Goal: Information Seeking & Learning: Learn about a topic

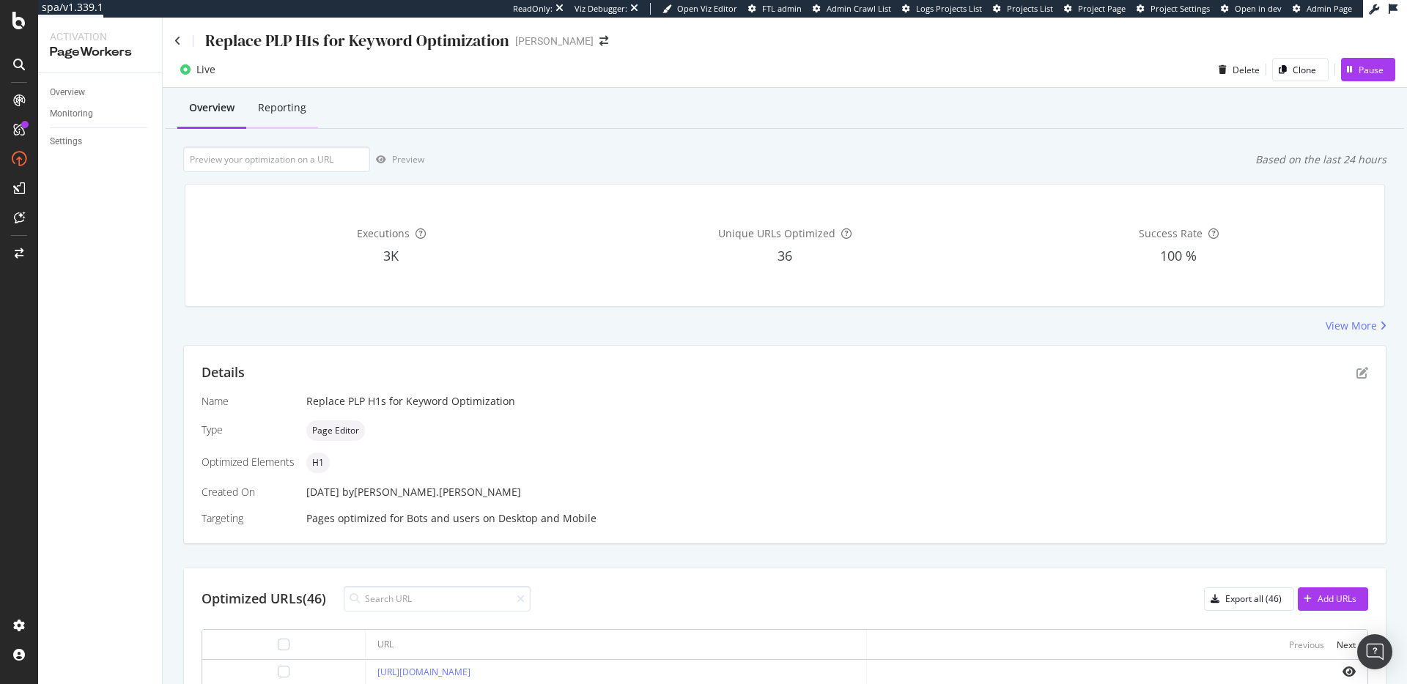
click at [280, 107] on div "Reporting" at bounding box center [282, 107] width 48 height 15
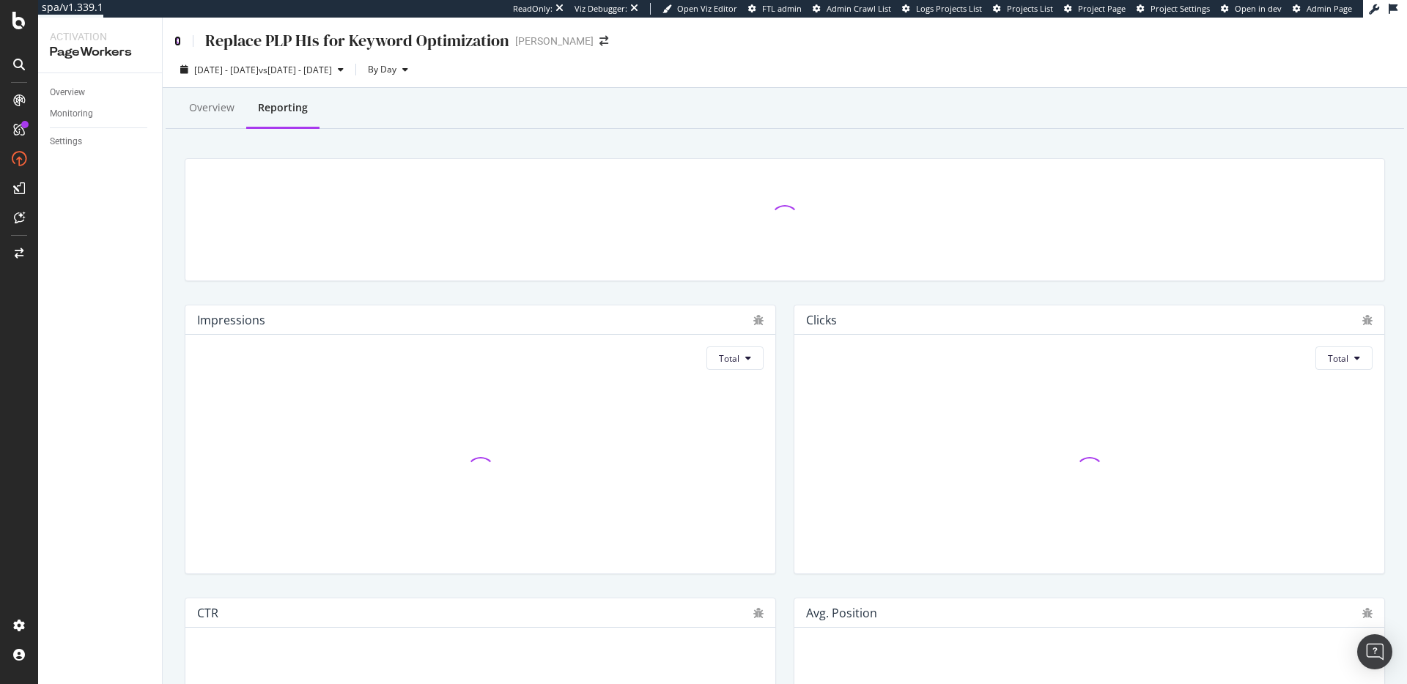
click at [174, 38] on icon at bounding box center [177, 41] width 7 height 10
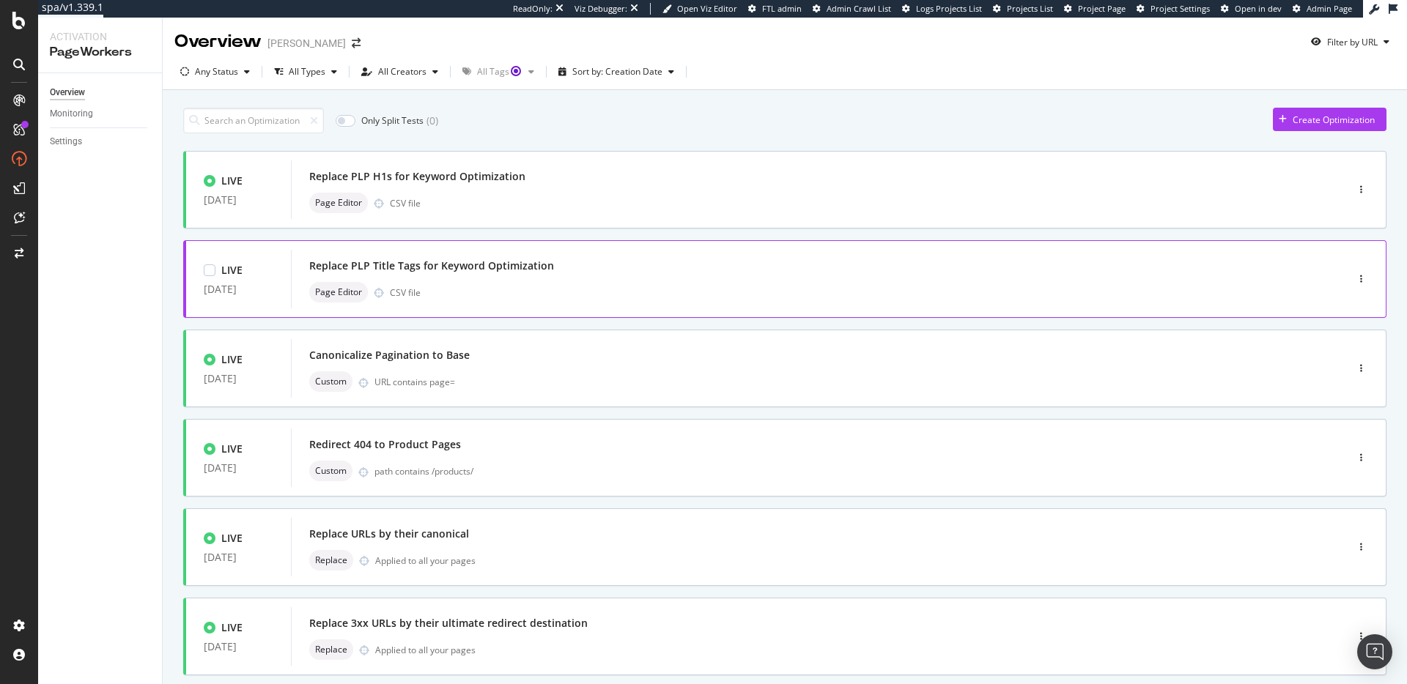
click at [628, 264] on div "Replace PLP Title Tags for Keyword Optimization" at bounding box center [796, 266] width 974 height 21
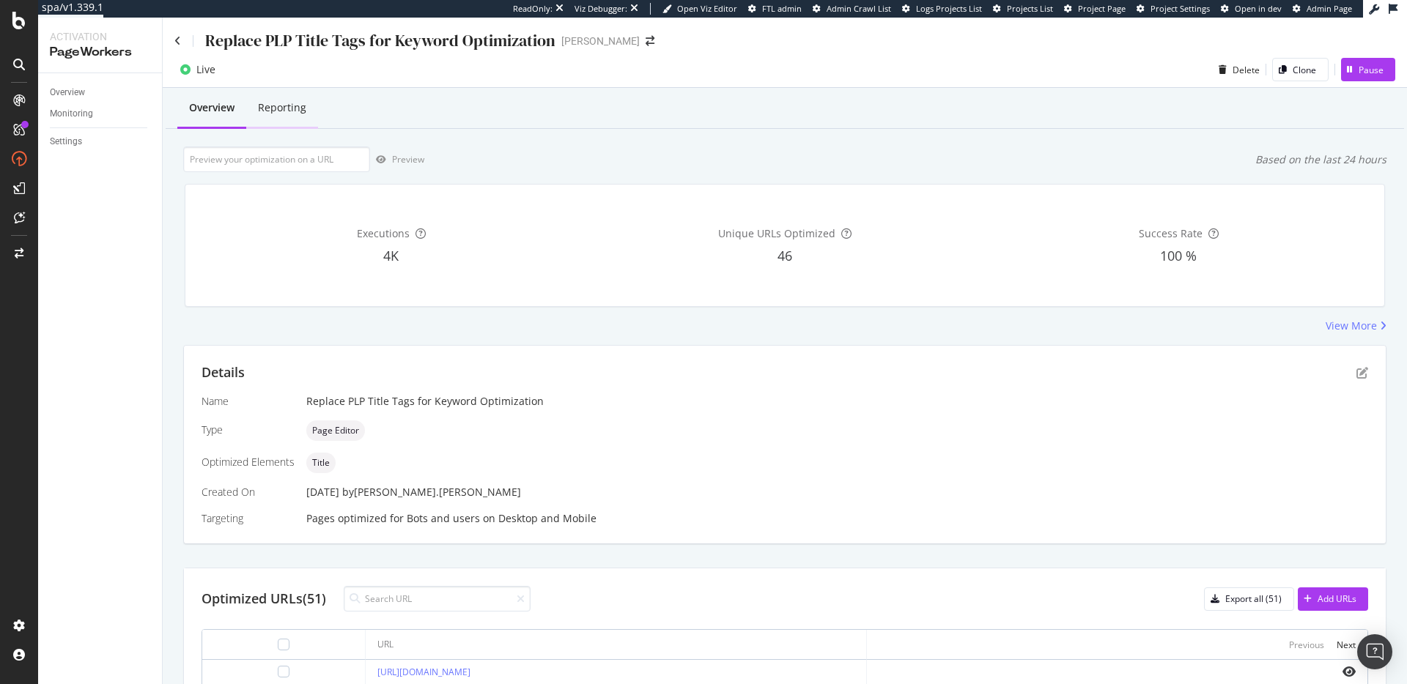
click at [290, 111] on div "Reporting" at bounding box center [282, 107] width 48 height 15
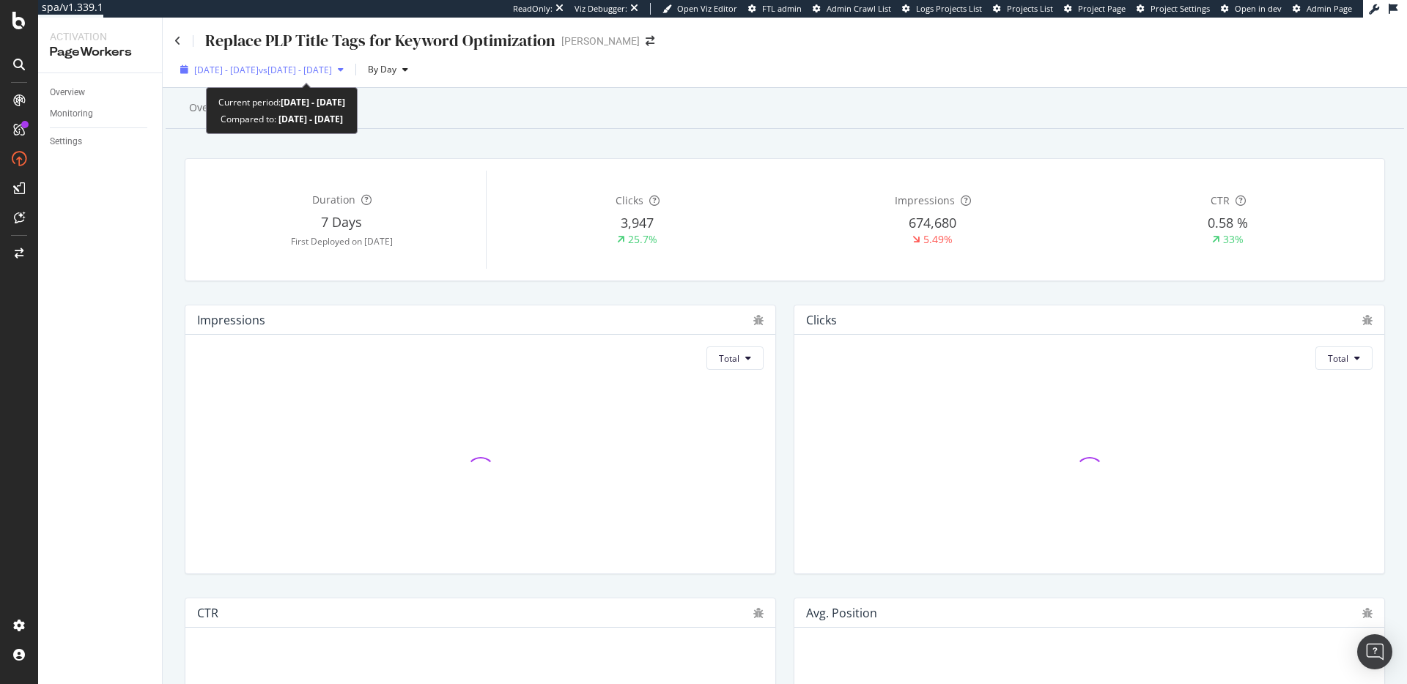
click at [259, 72] on span "2025 Sep. 14th - Oct. 11th" at bounding box center [226, 70] width 64 height 12
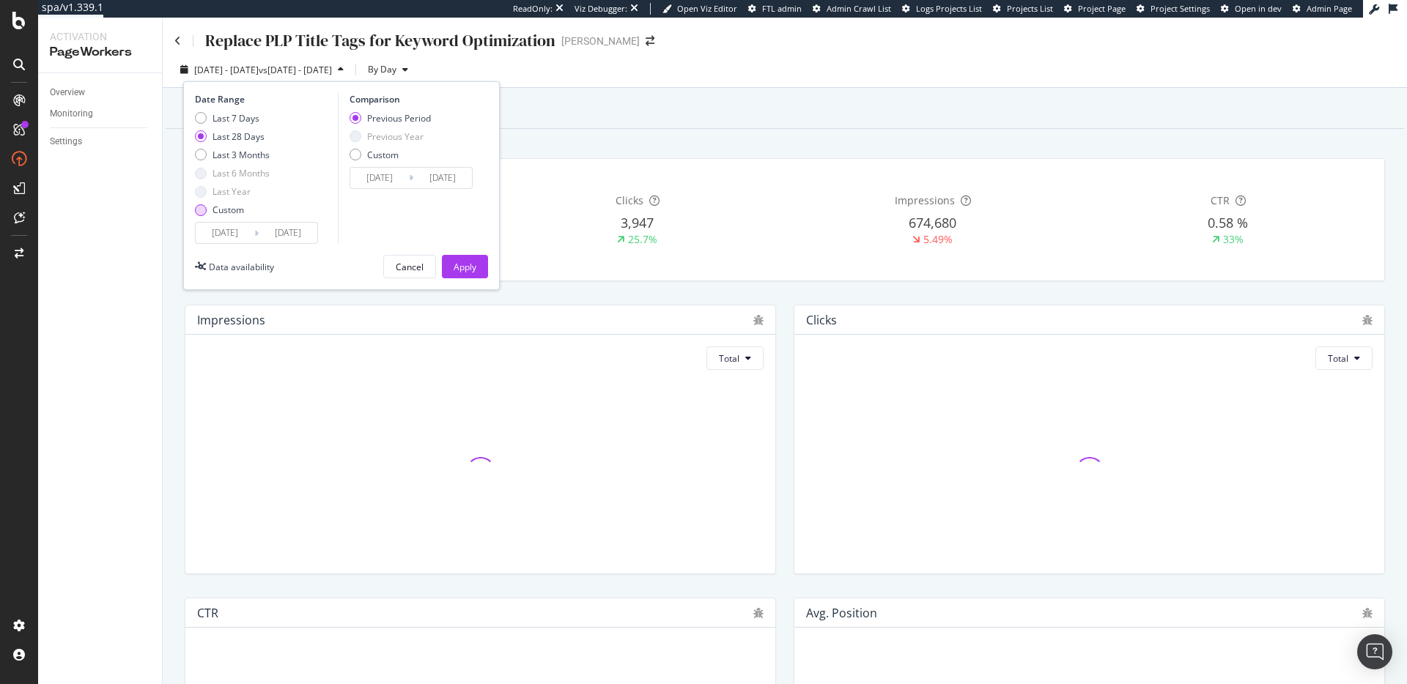
click at [226, 207] on div "Custom" at bounding box center [228, 210] width 32 height 12
click at [236, 235] on input "2025/09/14" at bounding box center [225, 233] width 59 height 21
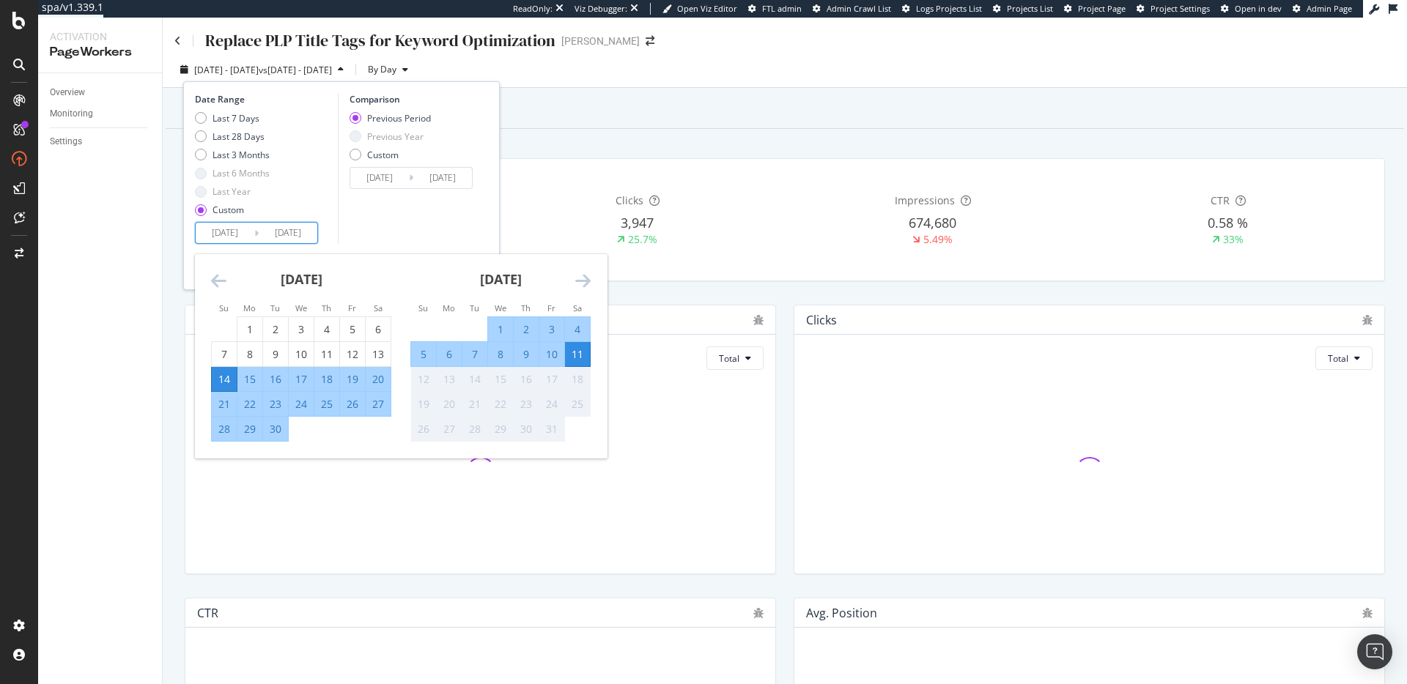
click at [476, 353] on div "7" at bounding box center [474, 354] width 25 height 15
type input "2025/10/07"
type input "2025/10/02"
type input "2025/10/06"
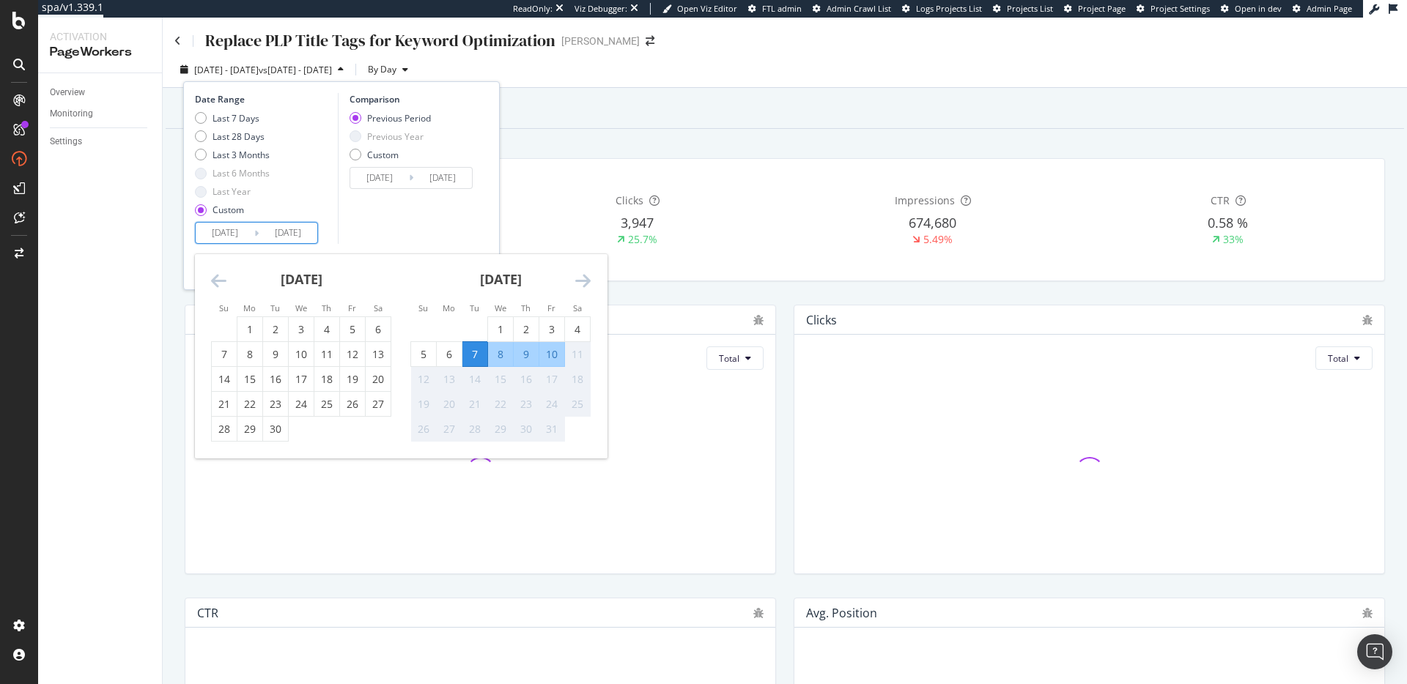
click at [557, 353] on div "10" at bounding box center [551, 354] width 25 height 15
type input "2025/10/10"
type input "2025/10/03"
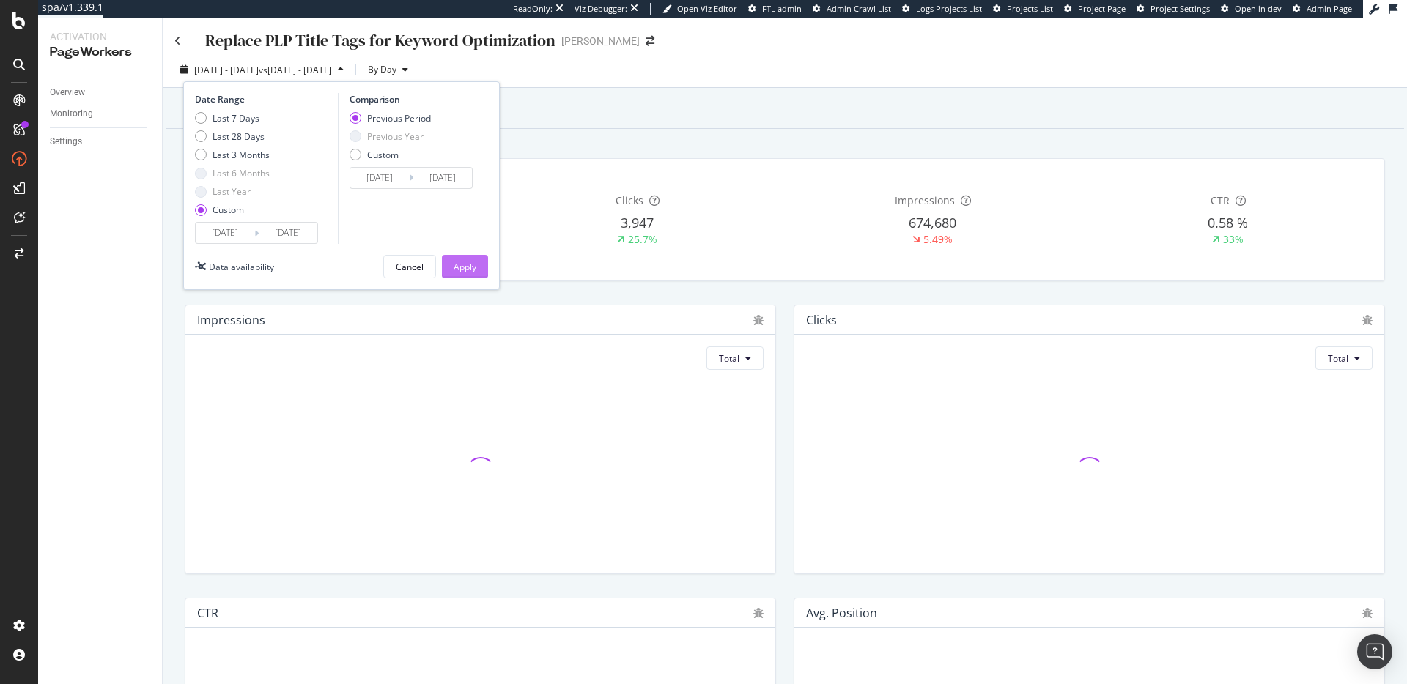
click at [461, 263] on div "Apply" at bounding box center [464, 267] width 23 height 12
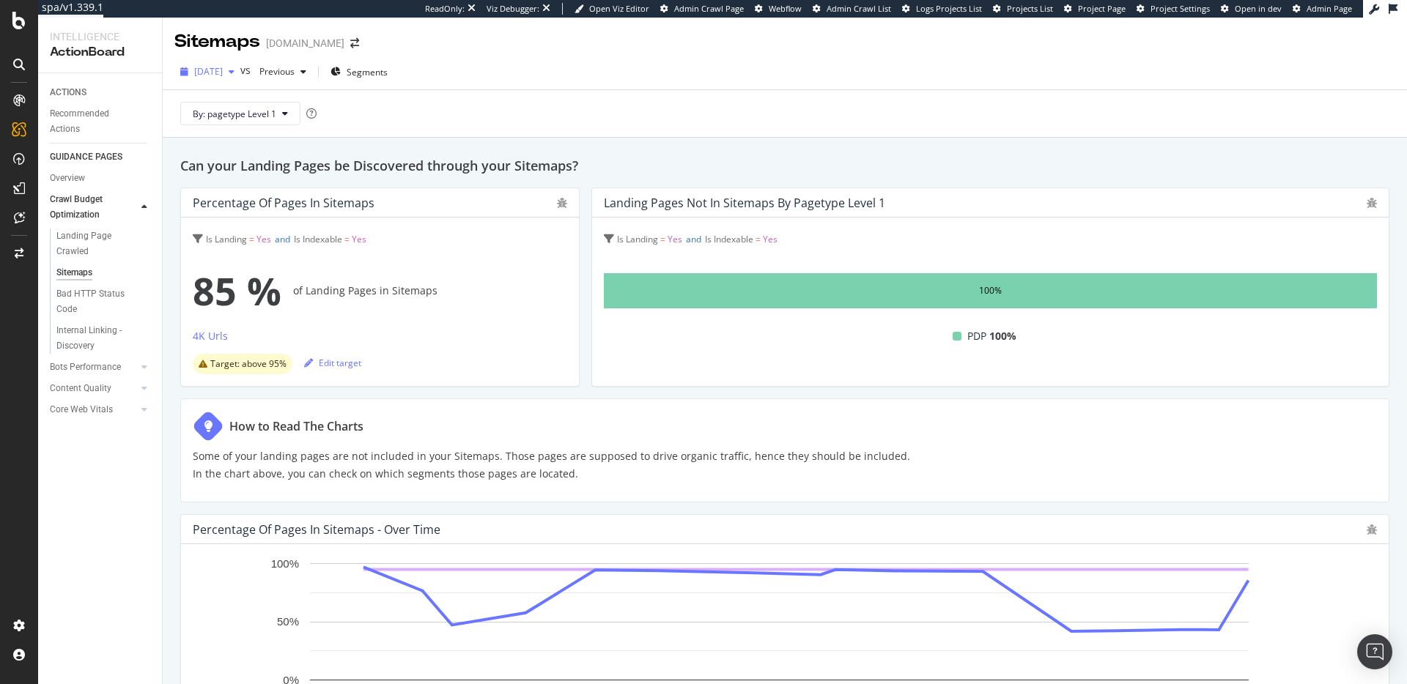
click at [223, 68] on span "2025 Sep. 26th" at bounding box center [208, 71] width 29 height 12
click at [247, 123] on div "2025 Oct. 10th" at bounding box center [234, 124] width 76 height 13
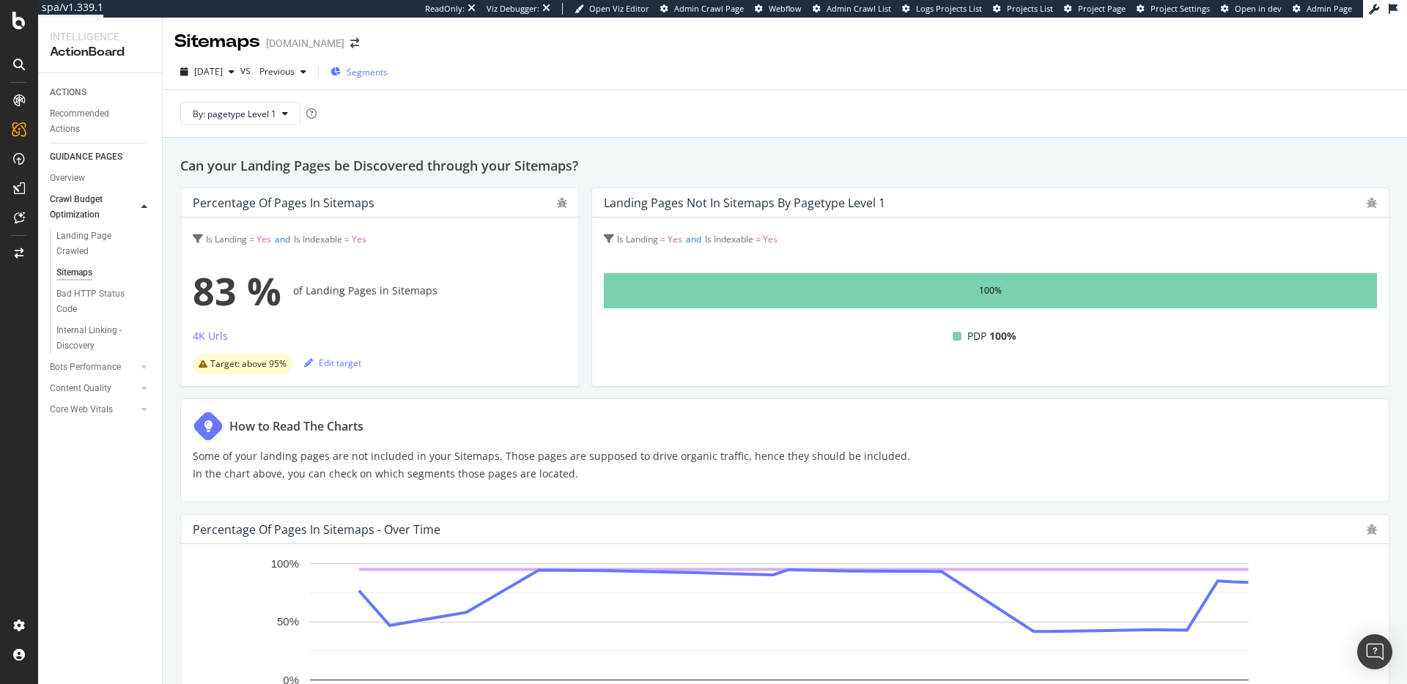
click at [388, 69] on span "Segments" at bounding box center [367, 72] width 41 height 12
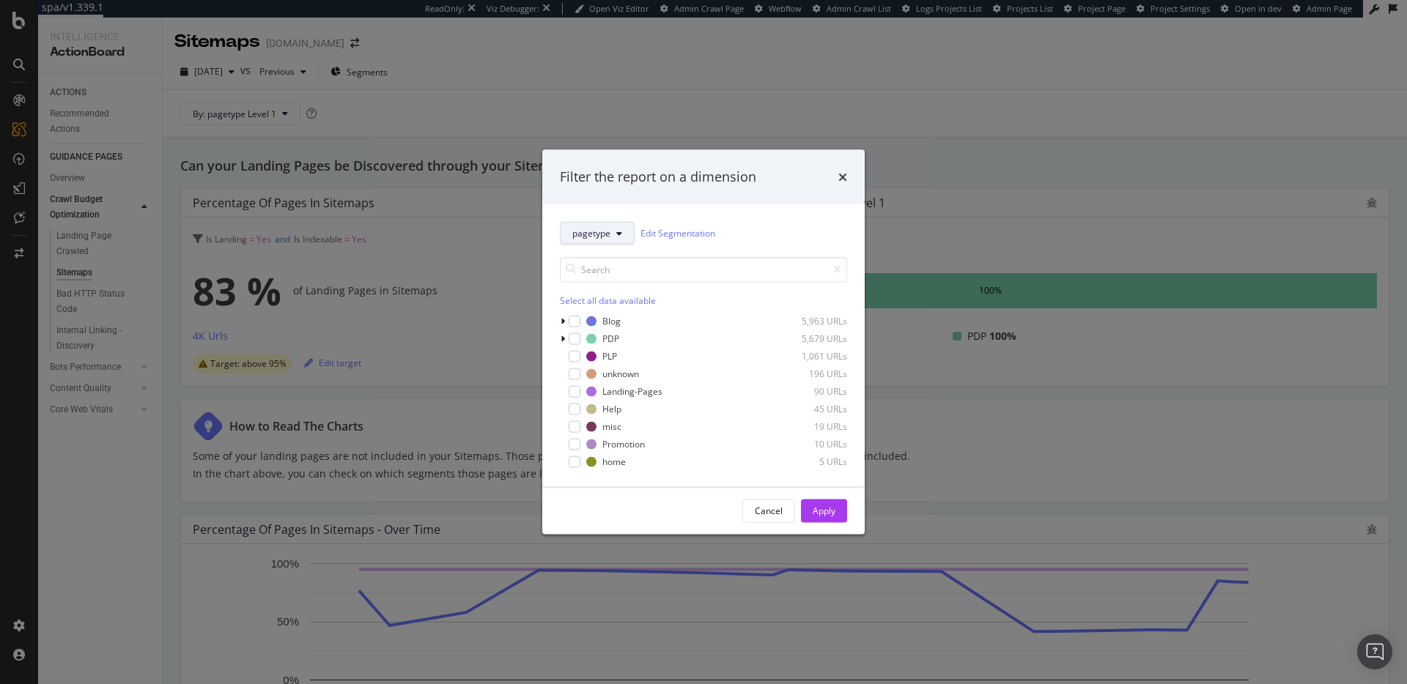
click at [621, 237] on button "pagetype" at bounding box center [597, 232] width 75 height 23
click at [615, 329] on div "country" at bounding box center [619, 339] width 118 height 21
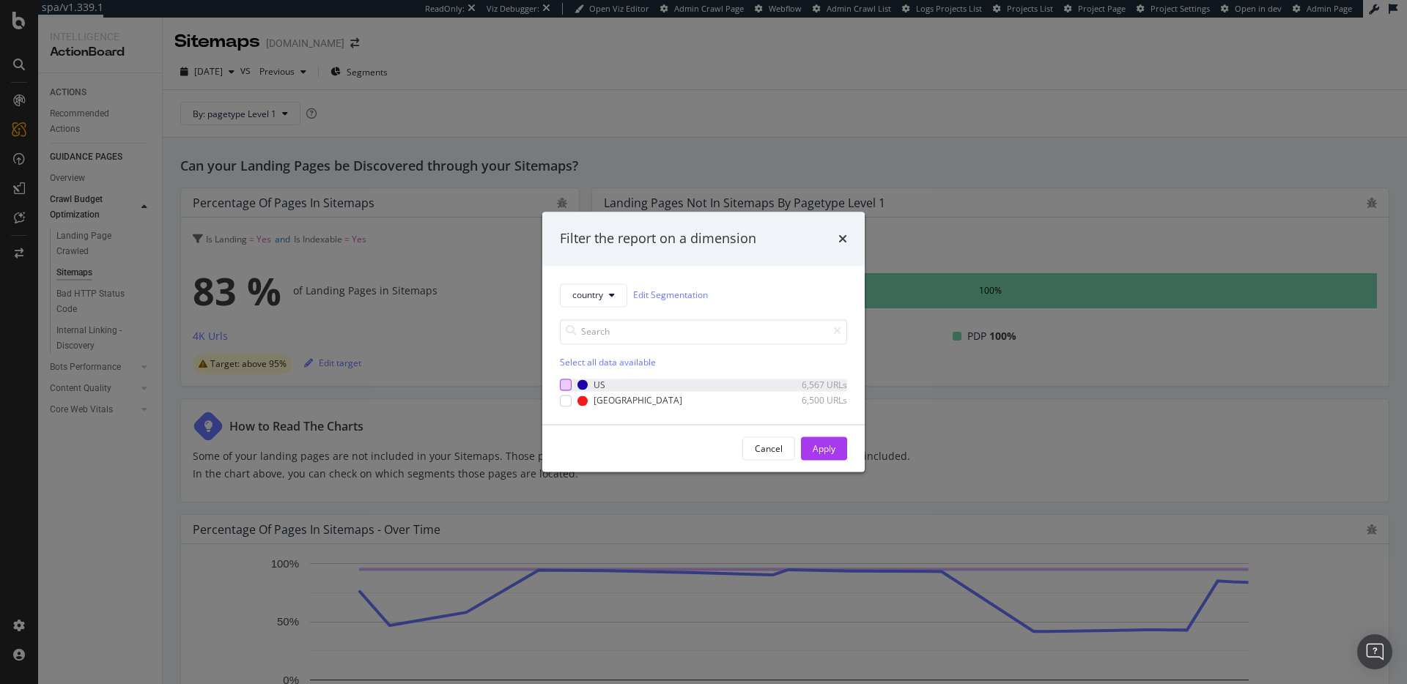
click at [564, 390] on div "modal" at bounding box center [566, 385] width 12 height 12
click at [829, 450] on div "Apply" at bounding box center [823, 448] width 23 height 12
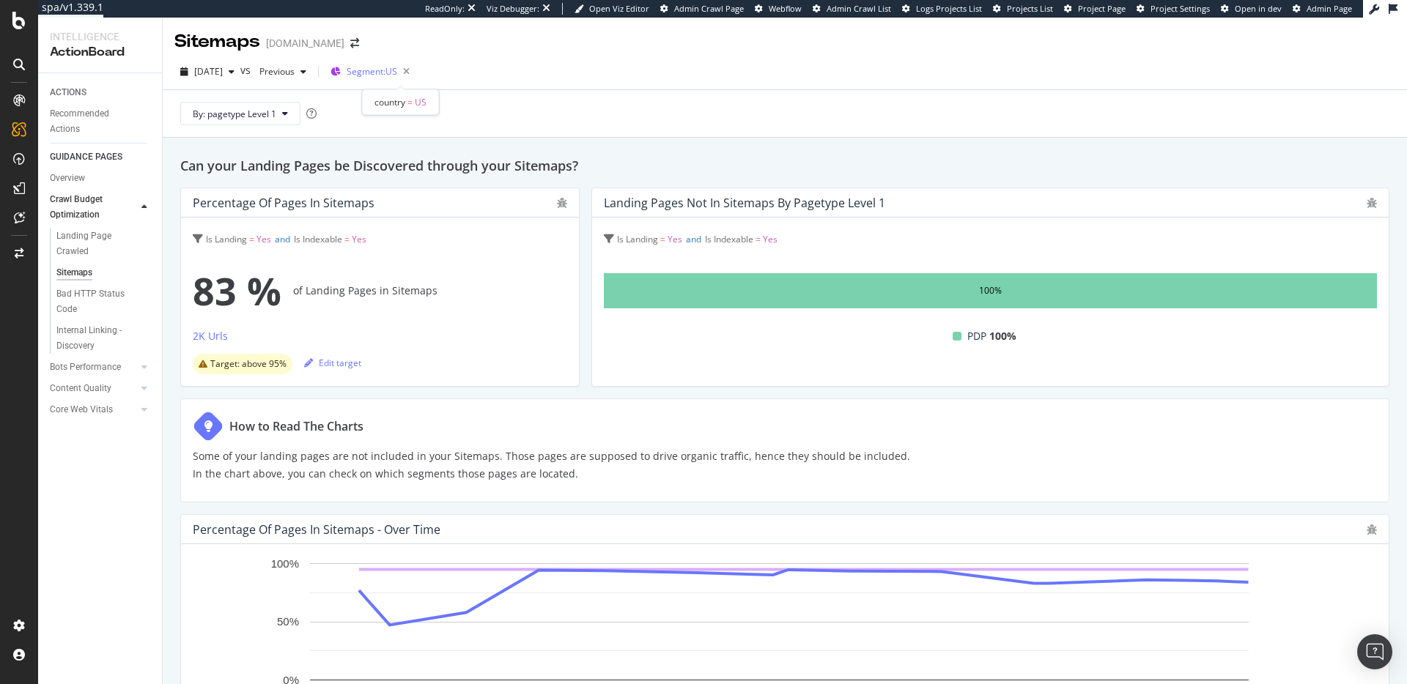
click at [390, 72] on span "Segment: US" at bounding box center [372, 71] width 51 height 12
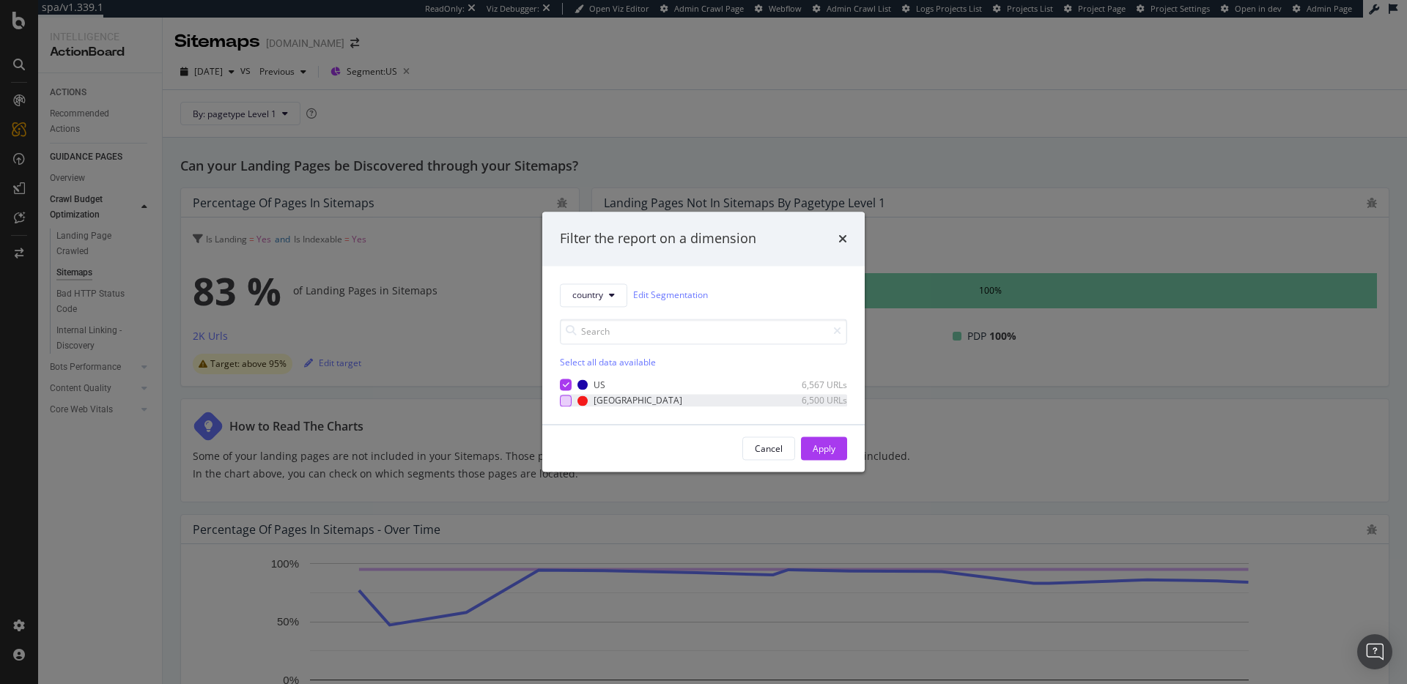
click at [566, 401] on div "modal" at bounding box center [566, 401] width 12 height 12
click at [567, 382] on icon "modal" at bounding box center [566, 385] width 7 height 7
click at [831, 445] on div "Apply" at bounding box center [823, 448] width 23 height 12
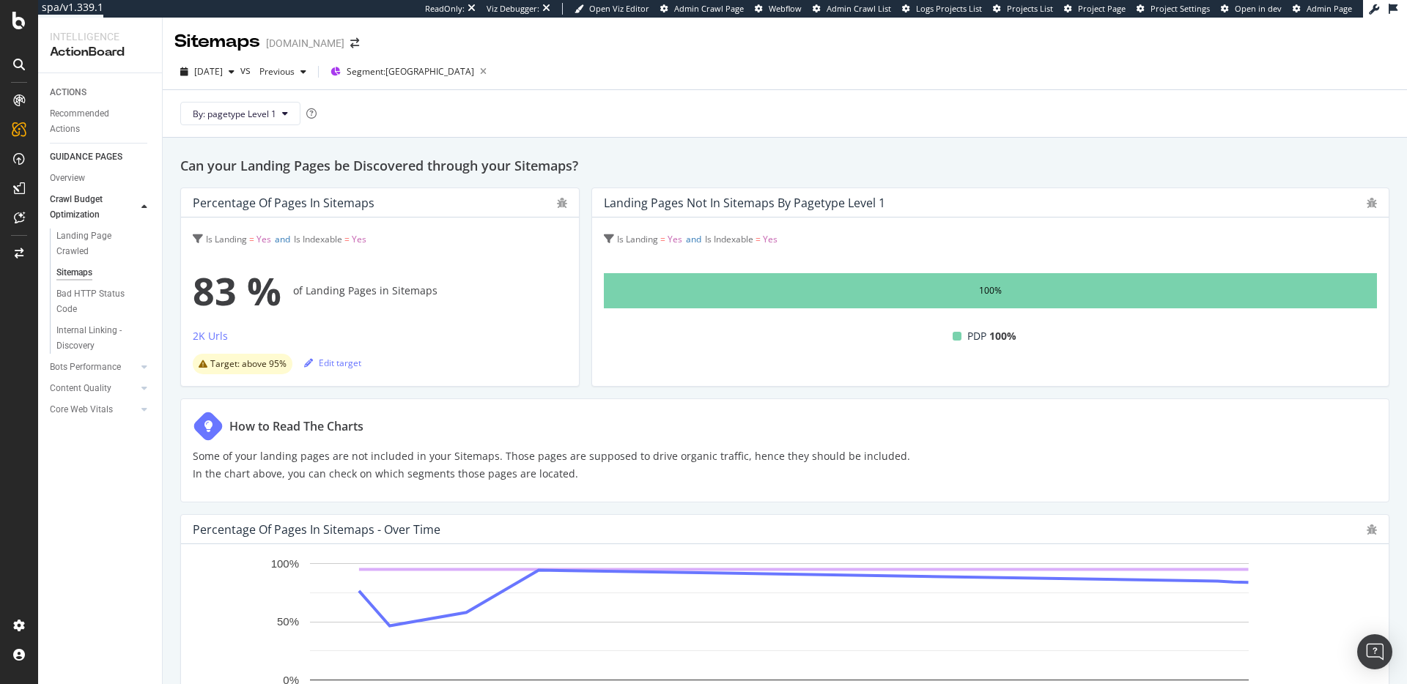
scroll to position [9, 0]
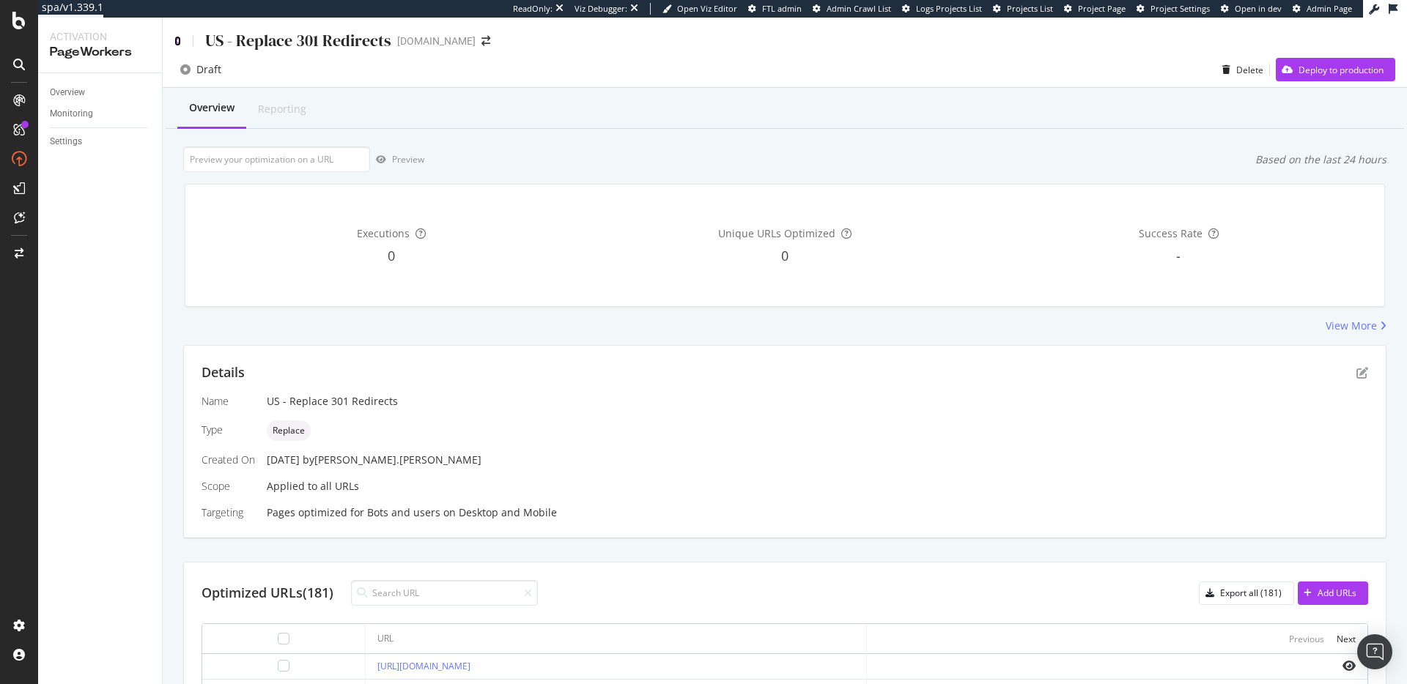
click at [179, 42] on icon at bounding box center [177, 41] width 7 height 10
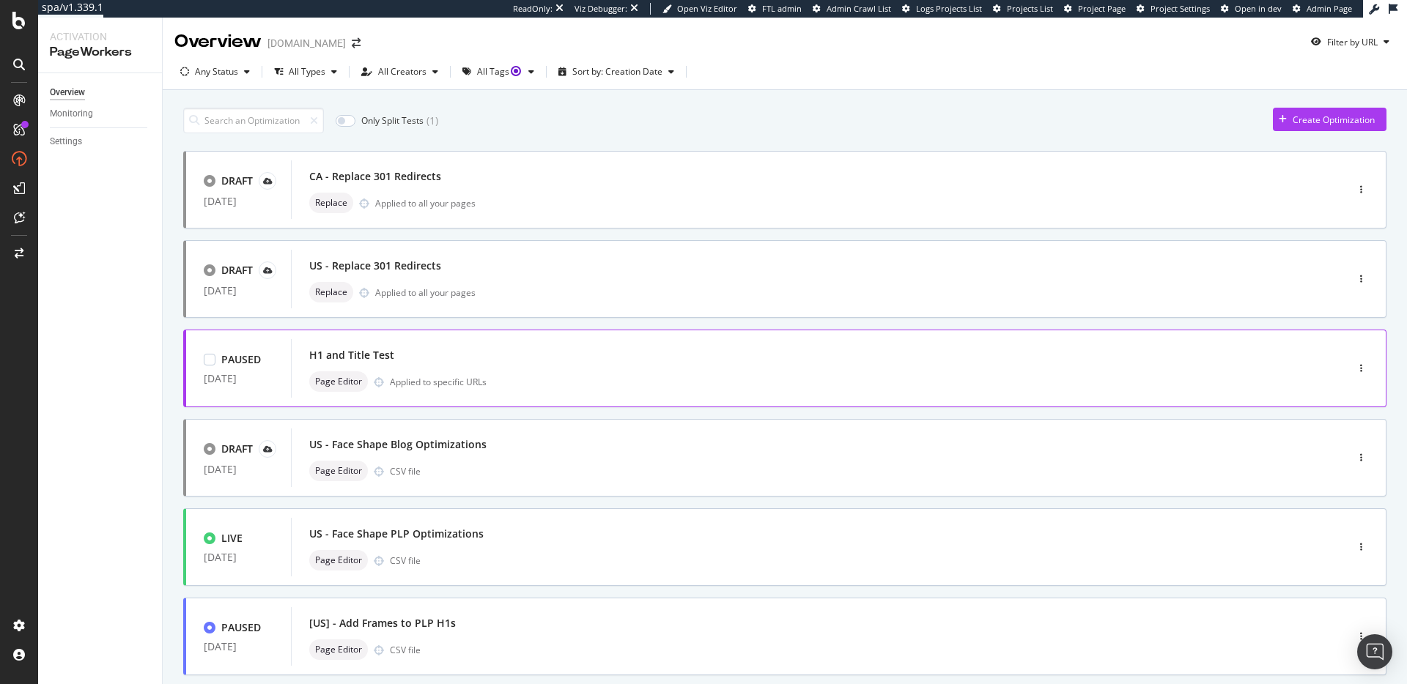
click at [851, 374] on div "Page Editor Applied to specific URLs" at bounding box center [796, 381] width 974 height 21
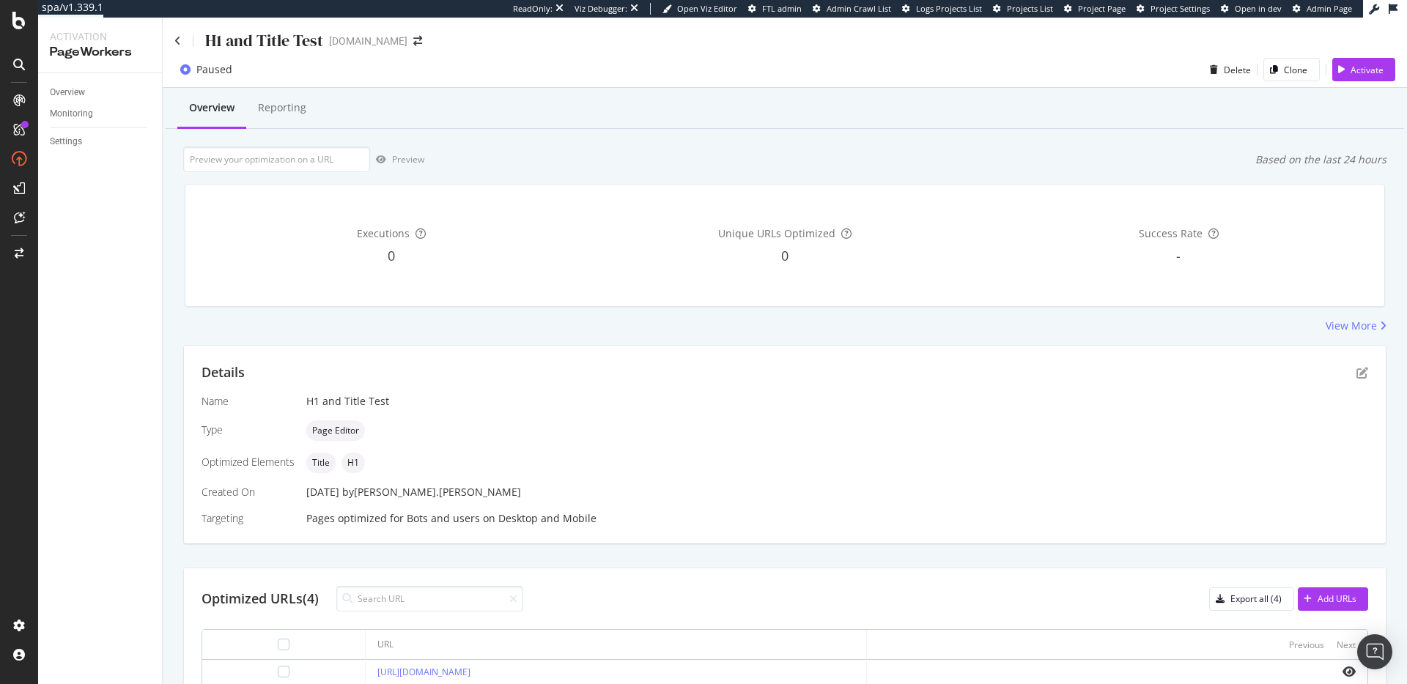
click at [173, 37] on div "H1 and Title Test www.zennioptical.com" at bounding box center [785, 35] width 1244 height 34
click at [174, 40] on icon at bounding box center [177, 41] width 7 height 10
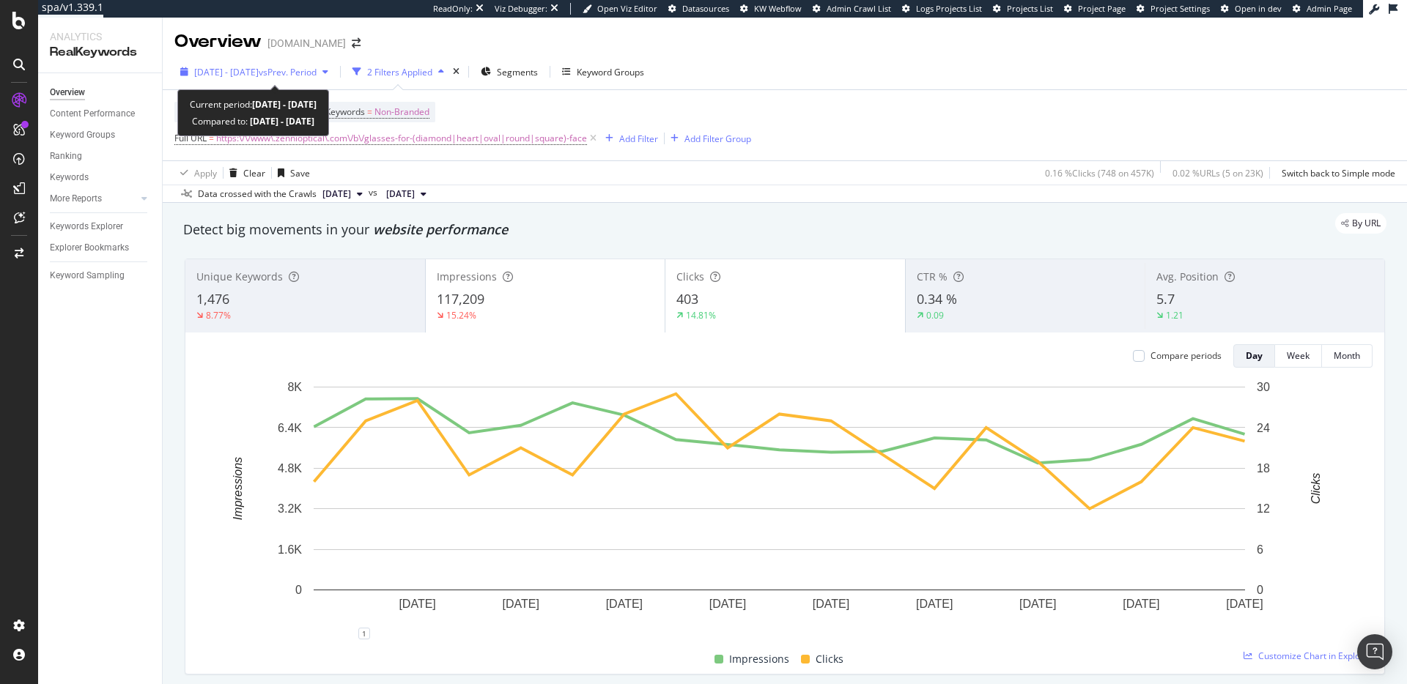
click at [259, 73] on span "[DATE] - [DATE]" at bounding box center [226, 72] width 64 height 12
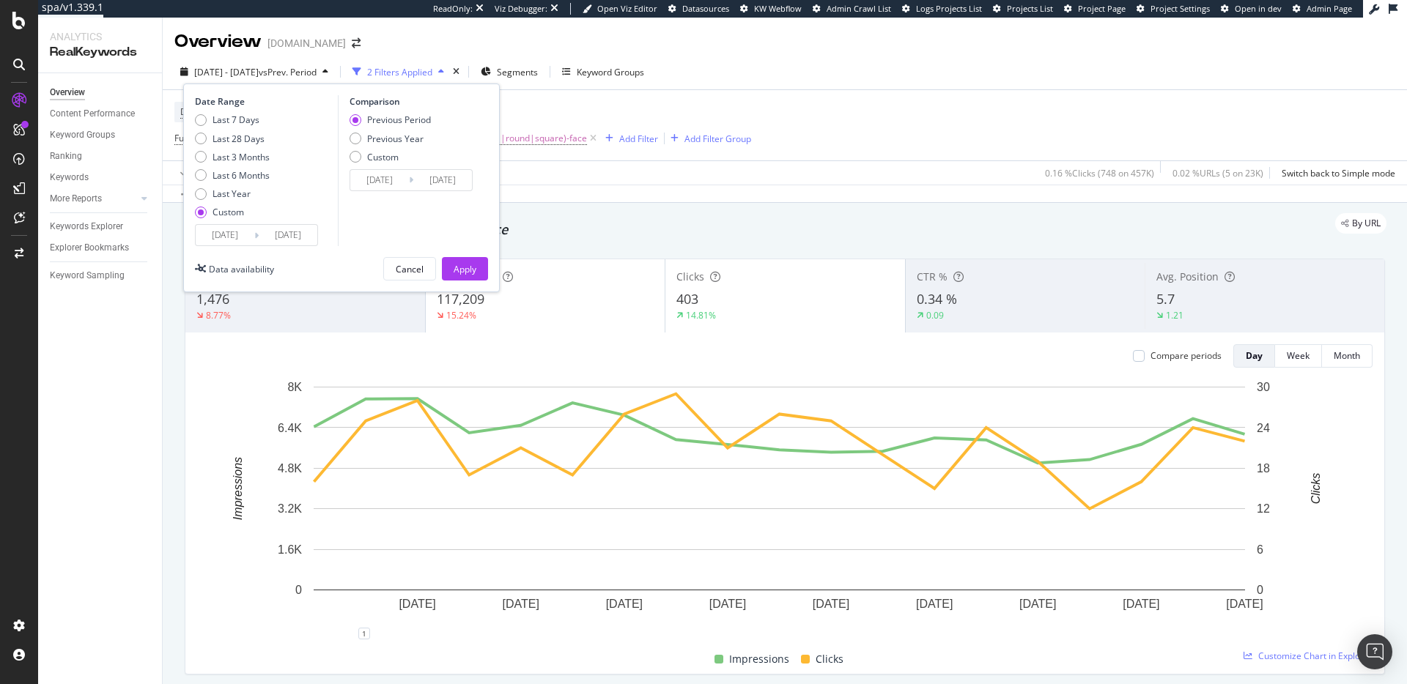
click at [221, 239] on input "[DATE]" at bounding box center [225, 235] width 59 height 21
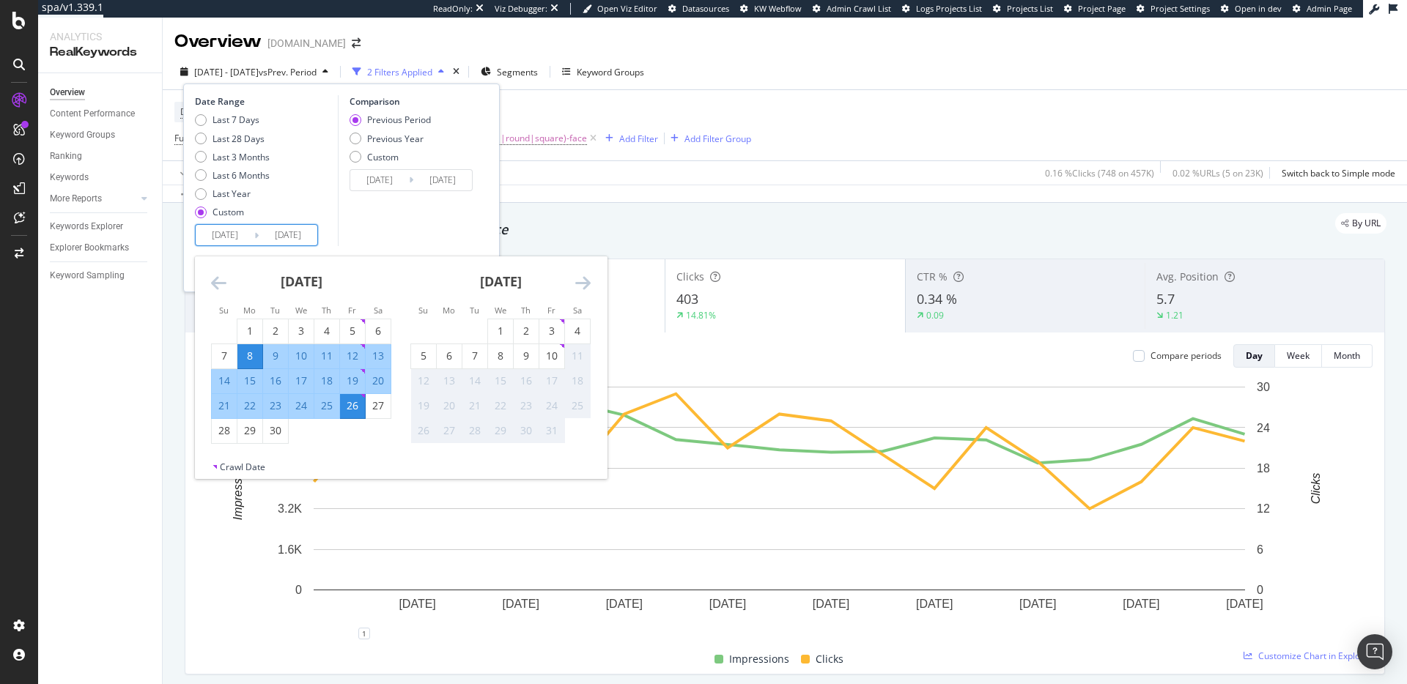
click at [251, 355] on div "8" at bounding box center [249, 356] width 25 height 15
click at [525, 357] on div "9" at bounding box center [526, 356] width 25 height 15
type input "2025/10/09"
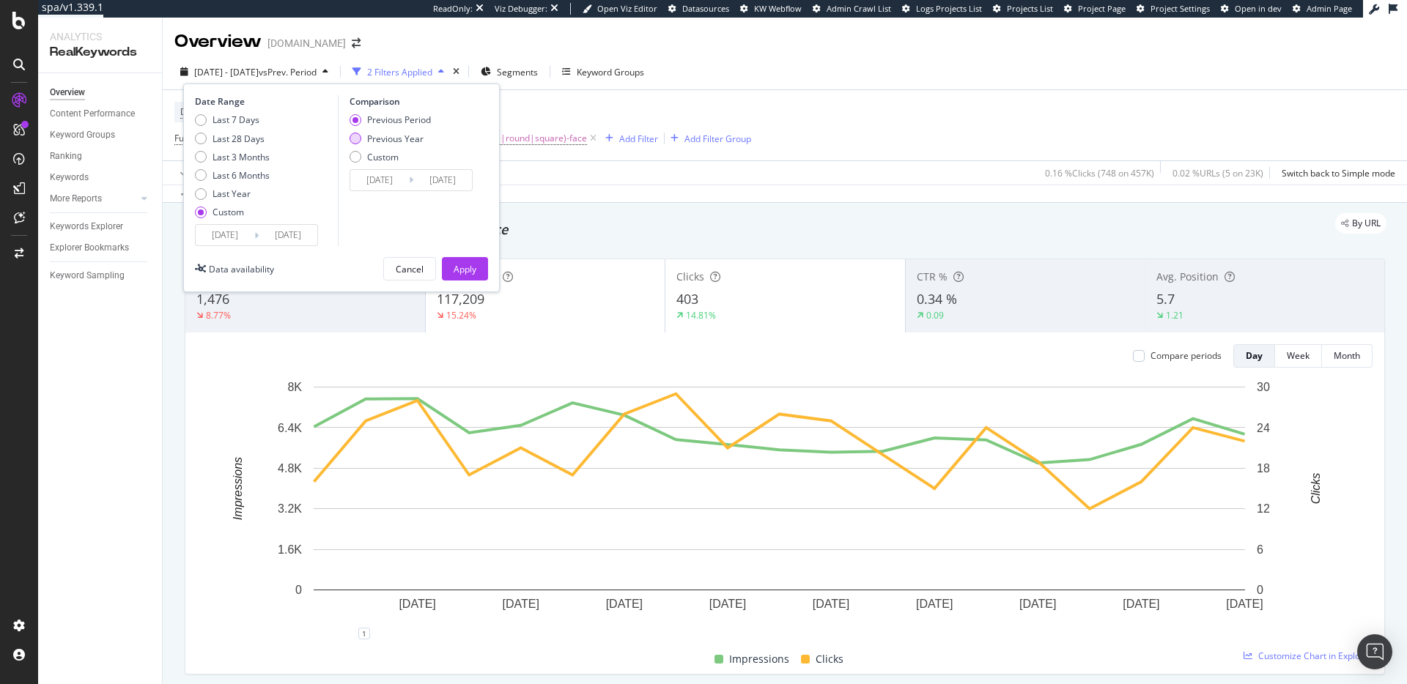
click at [404, 141] on div "Previous Year" at bounding box center [395, 139] width 56 height 12
type input "2024/09/09"
type input "2024/10/10"
click at [407, 119] on div "Previous Period" at bounding box center [399, 120] width 64 height 12
type input "2025/08/07"
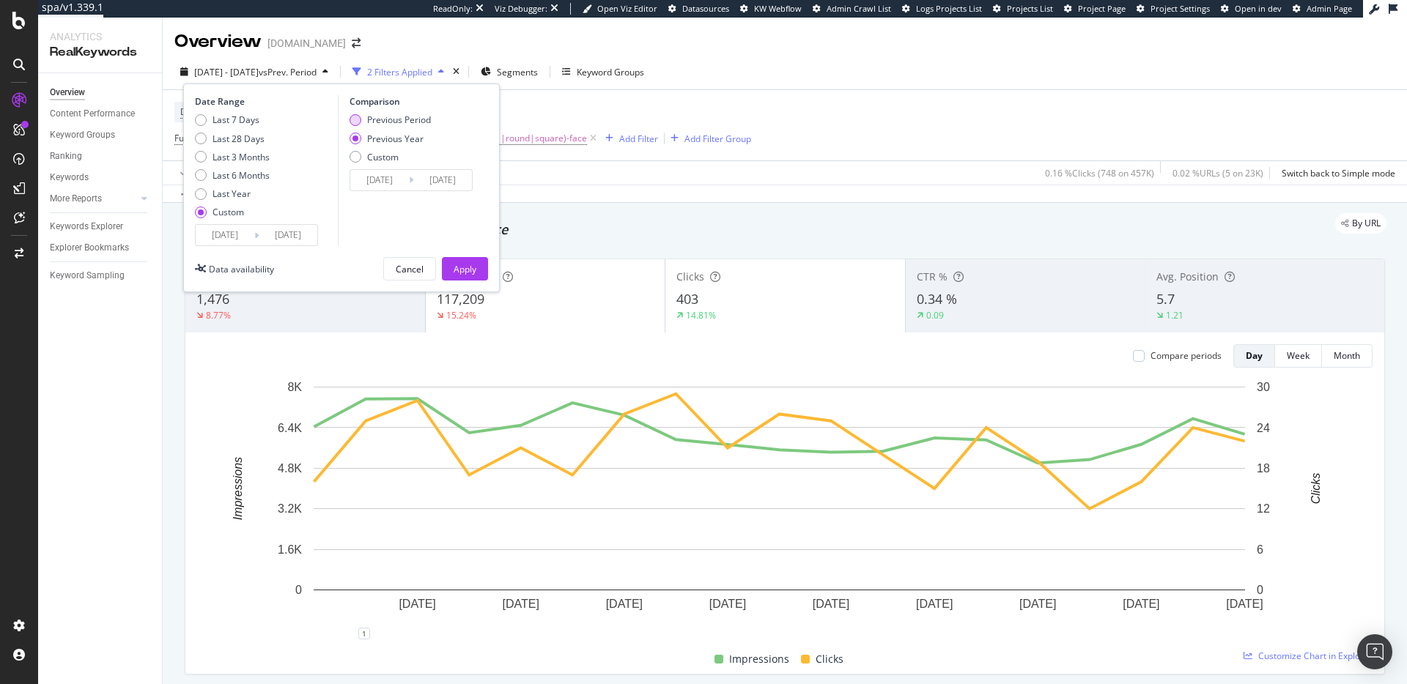
type input "[DATE]"
click at [473, 267] on div "Apply" at bounding box center [464, 269] width 23 height 12
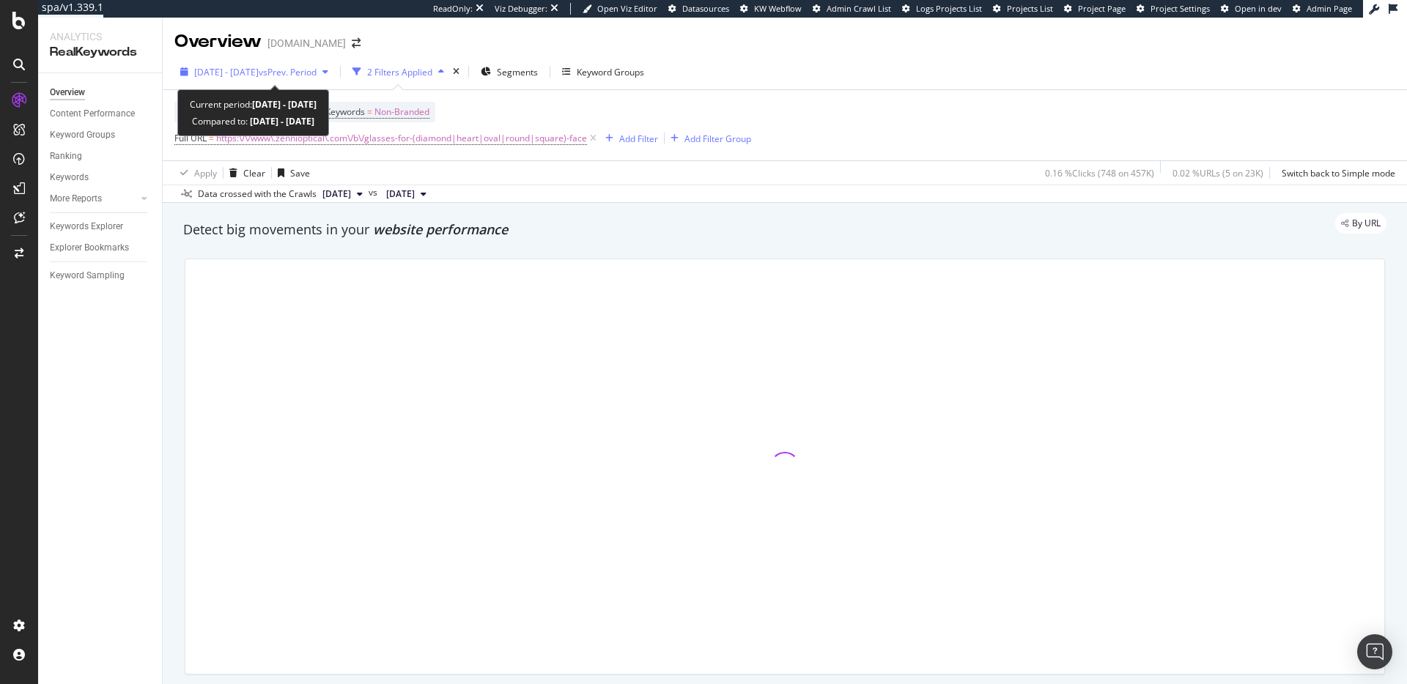
click at [259, 72] on span "[DATE] - [DATE]" at bounding box center [226, 72] width 64 height 12
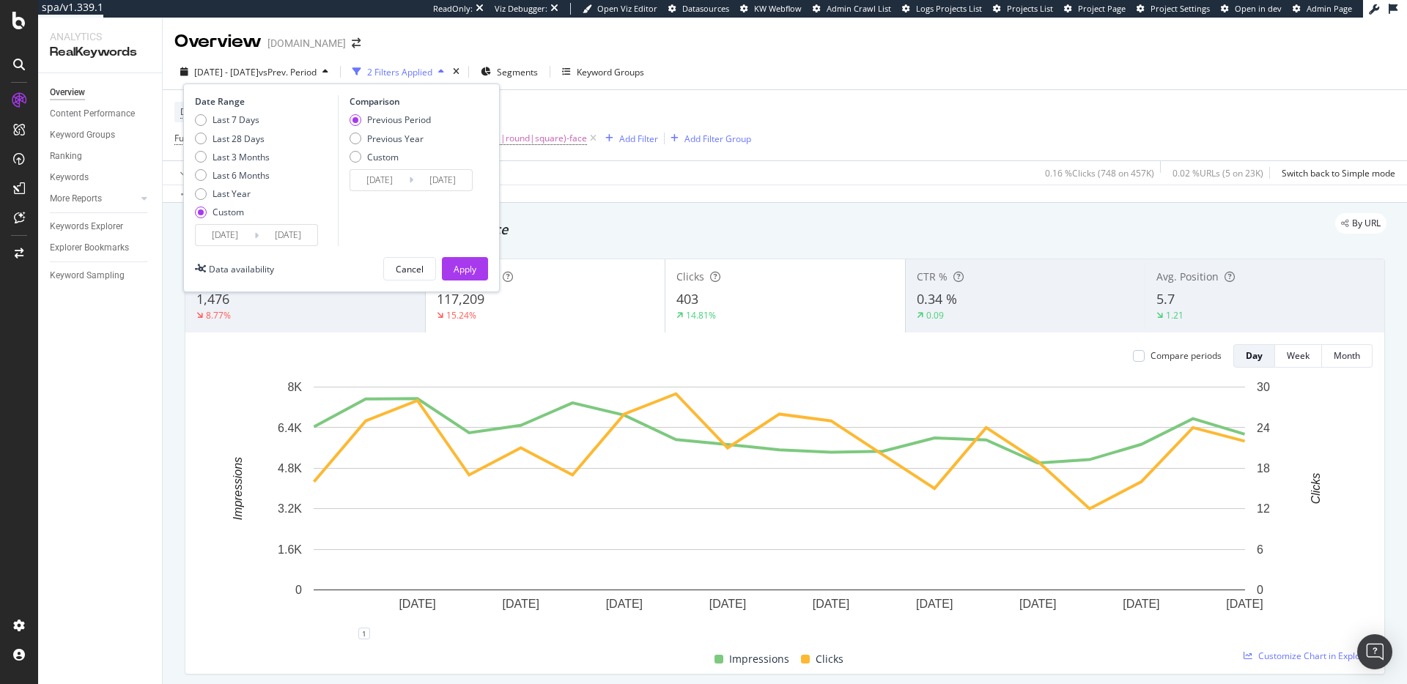
click at [241, 235] on input "[DATE]" at bounding box center [225, 235] width 59 height 21
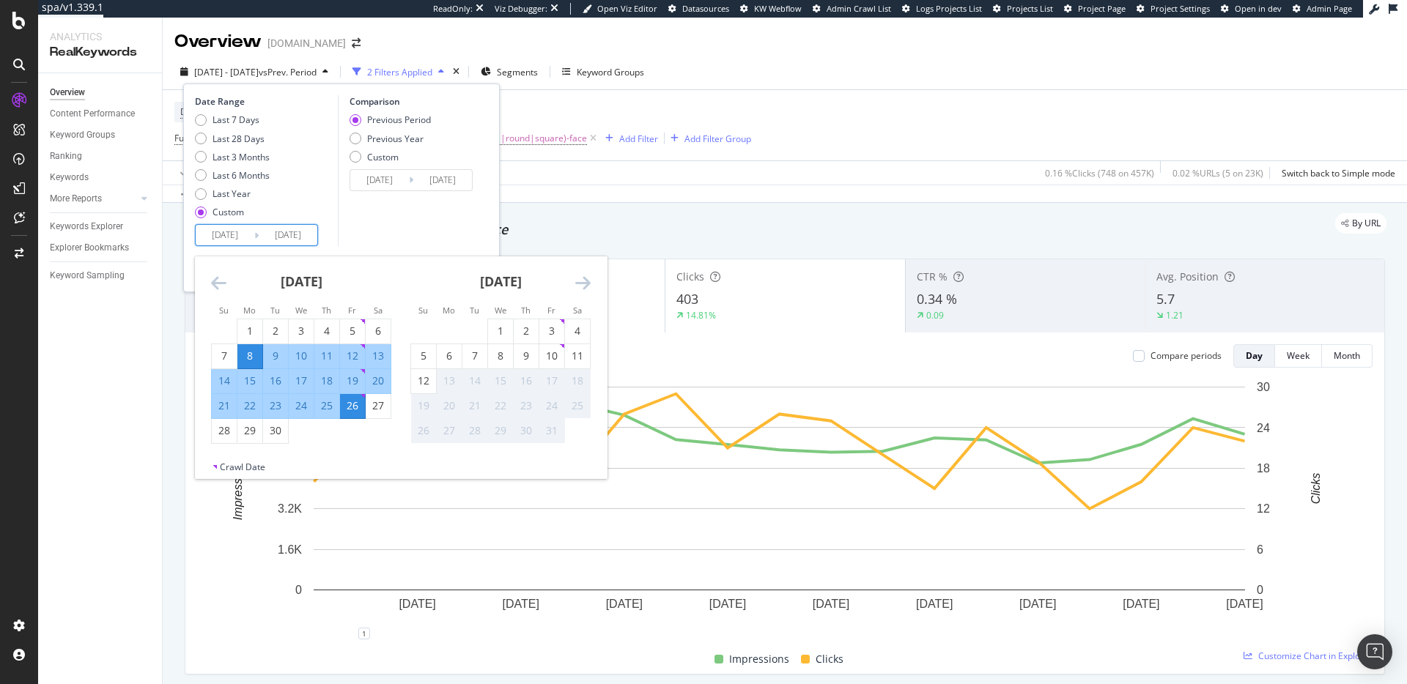
click at [250, 353] on div "8" at bounding box center [249, 356] width 25 height 15
click at [555, 353] on div "10" at bounding box center [551, 356] width 25 height 15
type input "[DATE]"
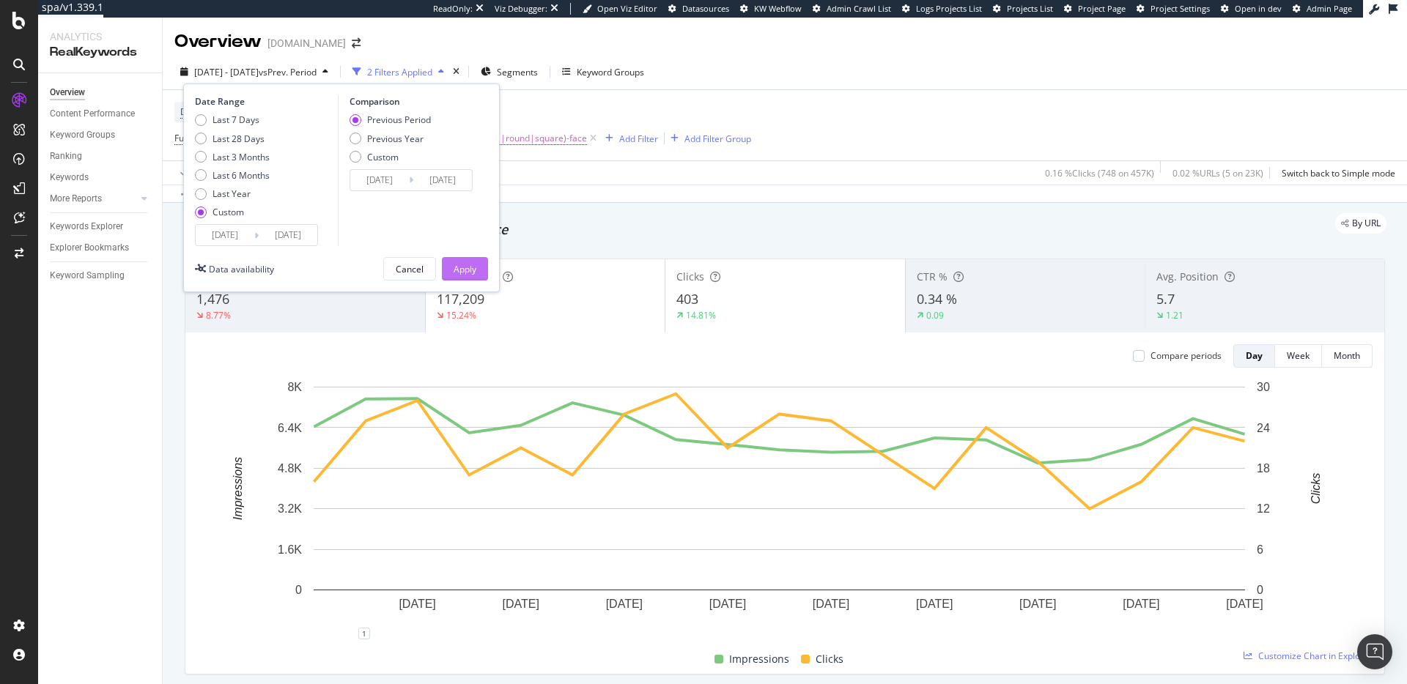
click at [478, 269] on button "Apply" at bounding box center [465, 268] width 46 height 23
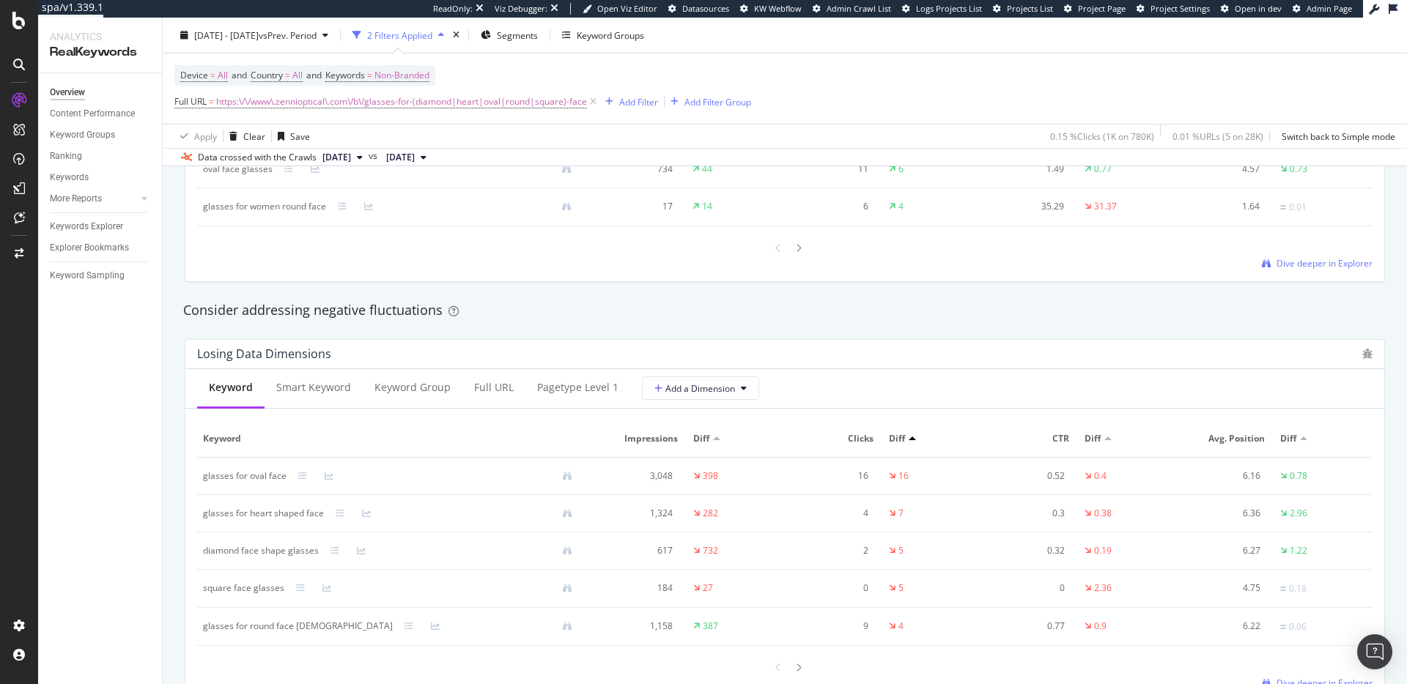
scroll to position [1731, 0]
